Goal: Task Accomplishment & Management: Manage account settings

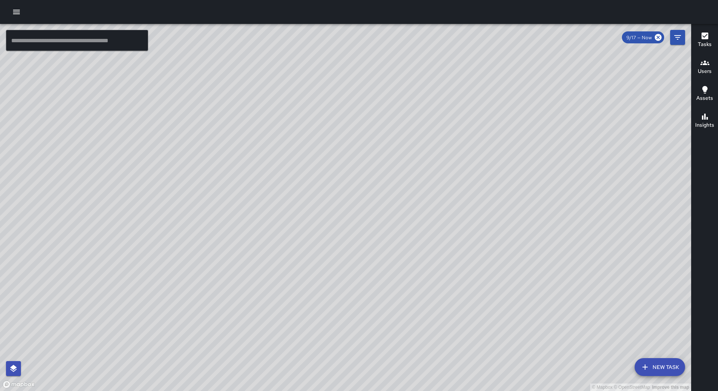
click at [12, 4] on div at bounding box center [359, 12] width 718 height 24
click at [16, 9] on icon "button" at bounding box center [16, 11] width 9 height 9
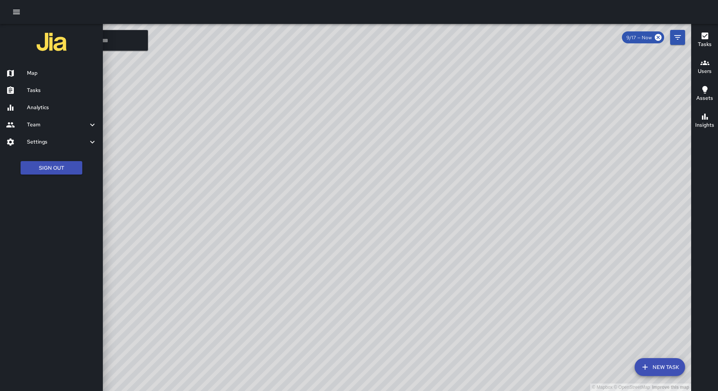
drag, startPoint x: 37, startPoint y: 93, endPoint x: 49, endPoint y: 91, distance: 12.5
click at [37, 94] on h6 "Tasks" at bounding box center [62, 90] width 70 height 8
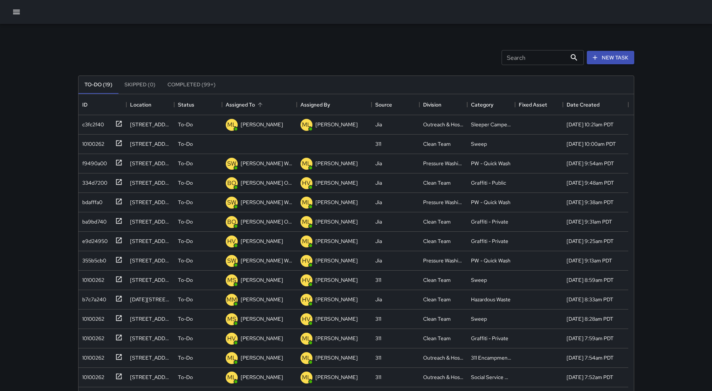
scroll to position [311, 550]
click at [263, 107] on icon "Sort" at bounding box center [260, 104] width 7 height 7
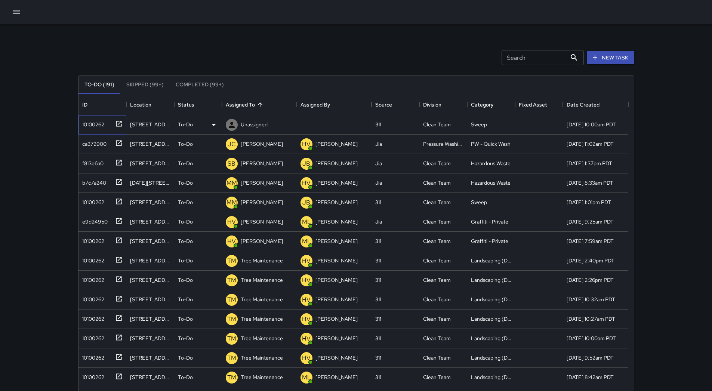
click at [94, 118] on div "10100262" at bounding box center [91, 123] width 25 height 10
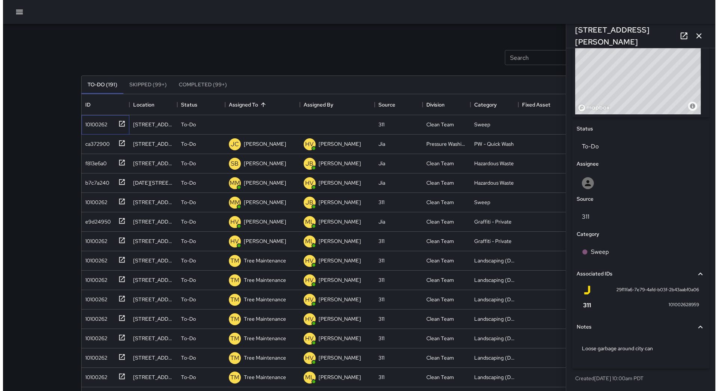
scroll to position [37, 0]
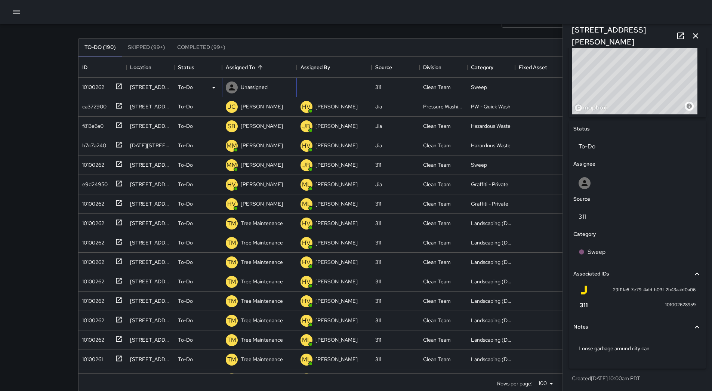
click at [247, 82] on div "Unassigned" at bounding box center [254, 87] width 30 height 10
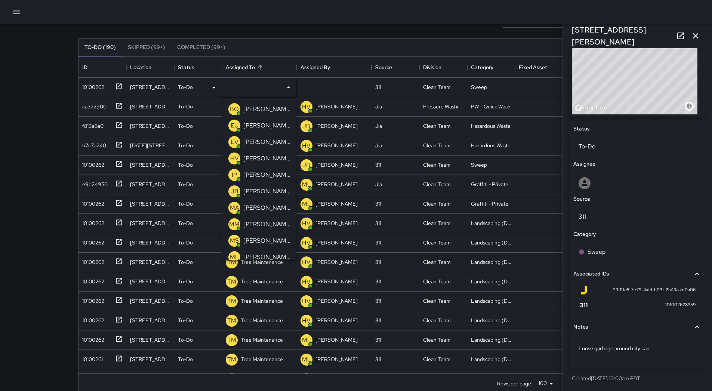
click at [267, 206] on p "[PERSON_NAME]" at bounding box center [266, 207] width 47 height 9
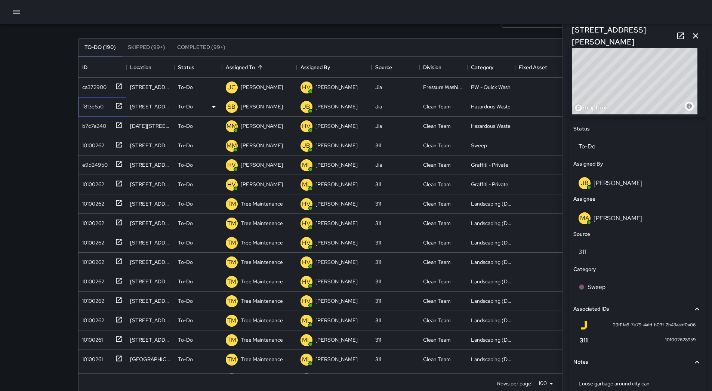
click at [99, 106] on div "f813e6a0" at bounding box center [91, 105] width 24 height 10
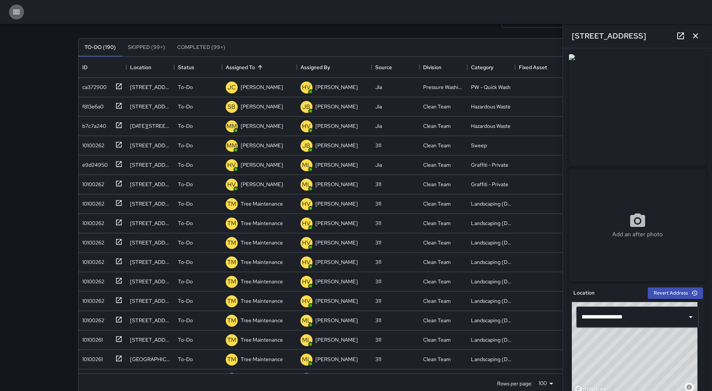
click at [20, 14] on icon "button" at bounding box center [16, 11] width 9 height 9
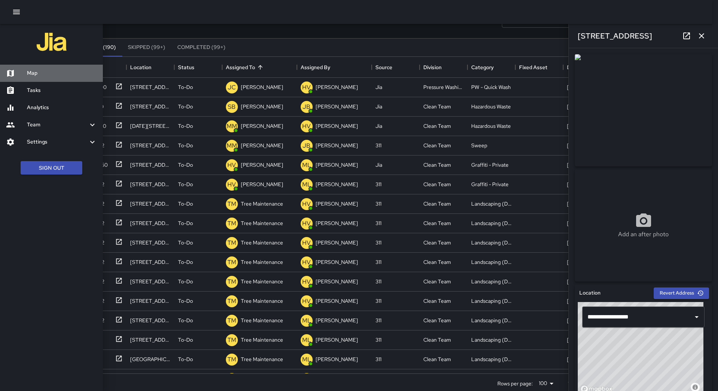
click at [49, 75] on h6 "Map" at bounding box center [62, 73] width 70 height 8
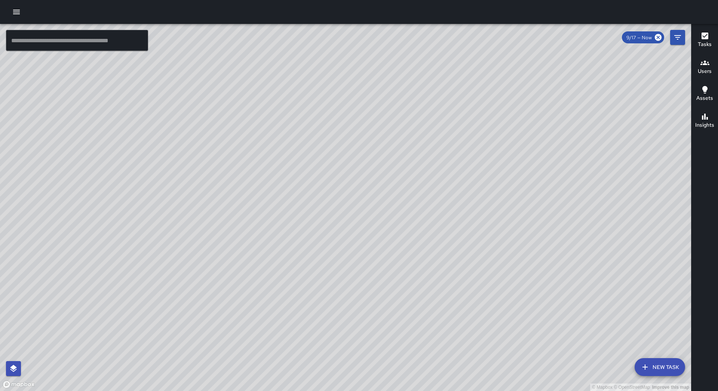
click at [19, 17] on button "button" at bounding box center [16, 11] width 15 height 15
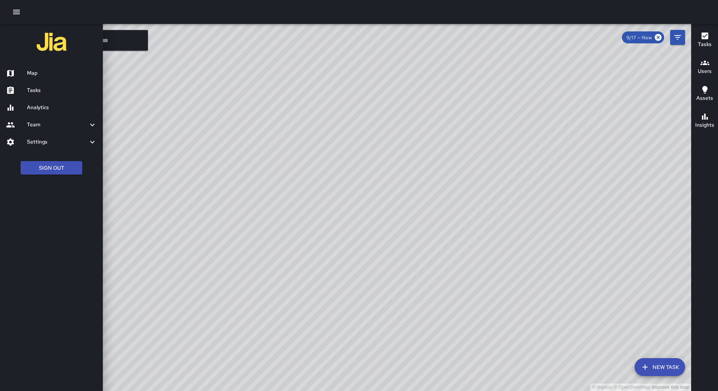
click at [38, 95] on div "Tasks" at bounding box center [51, 90] width 103 height 17
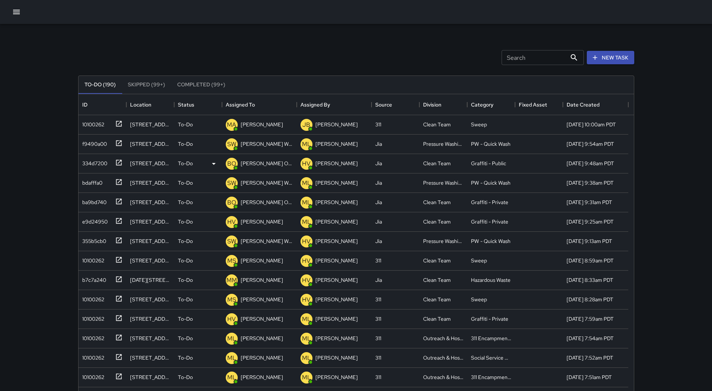
scroll to position [311, 550]
click at [263, 110] on div "Assigned To" at bounding box center [259, 104] width 67 height 21
click at [252, 147] on p "[PERSON_NAME]" at bounding box center [262, 143] width 42 height 7
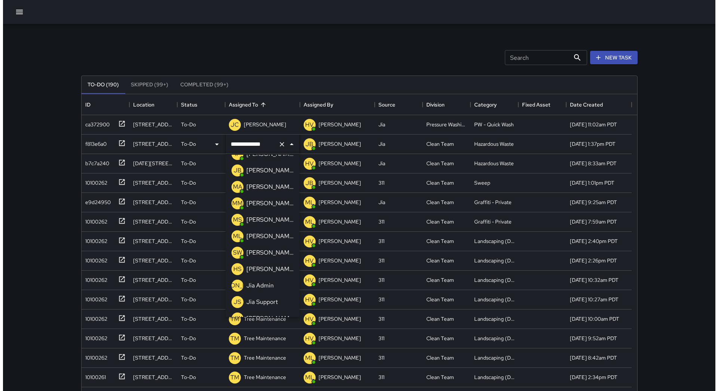
scroll to position [0, 0]
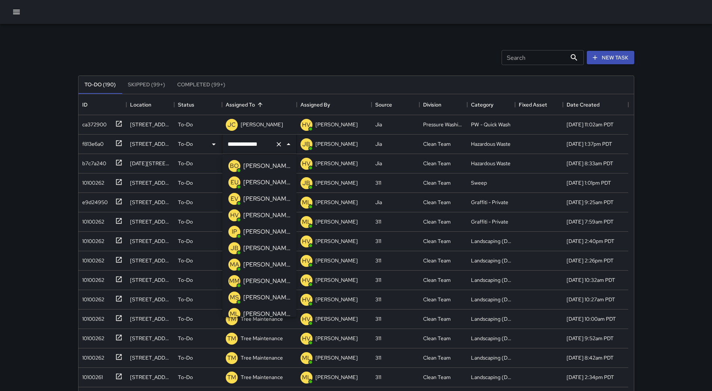
click at [262, 185] on p "[PERSON_NAME]" at bounding box center [266, 182] width 47 height 9
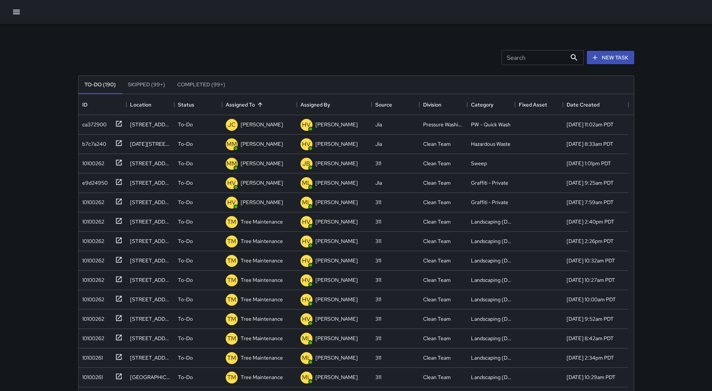
click at [8, 6] on div at bounding box center [356, 12] width 712 height 24
click at [13, 12] on icon "button" at bounding box center [16, 12] width 7 height 4
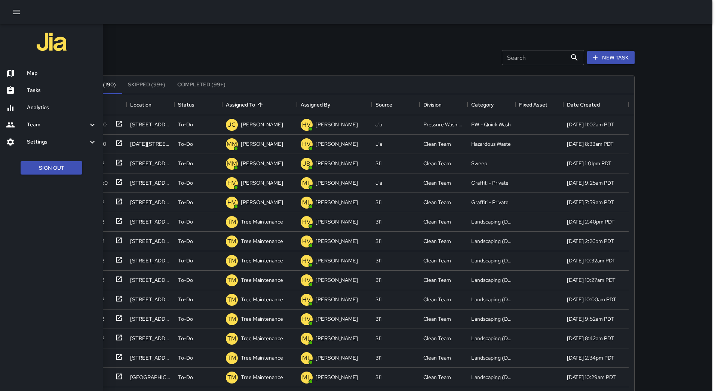
drag, startPoint x: 38, startPoint y: 63, endPoint x: 37, endPoint y: 69, distance: 6.5
click at [37, 64] on ul "Map Tasks Analytics Team Leaderboard Settings Geofence and Zones Divisions and …" at bounding box center [51, 108] width 103 height 92
drag, startPoint x: 37, startPoint y: 71, endPoint x: 46, endPoint y: 76, distance: 10.5
click at [37, 72] on h6 "Map" at bounding box center [62, 73] width 70 height 8
